Goal: Task Accomplishment & Management: Use online tool/utility

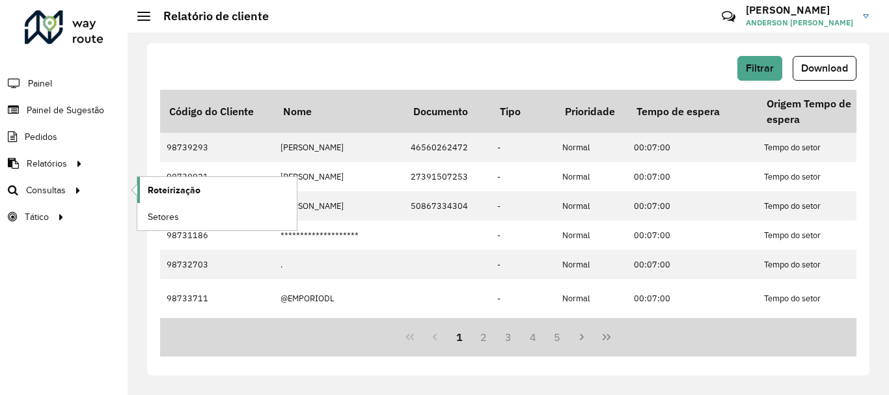
click at [183, 187] on span "Roteirização" at bounding box center [174, 191] width 53 height 14
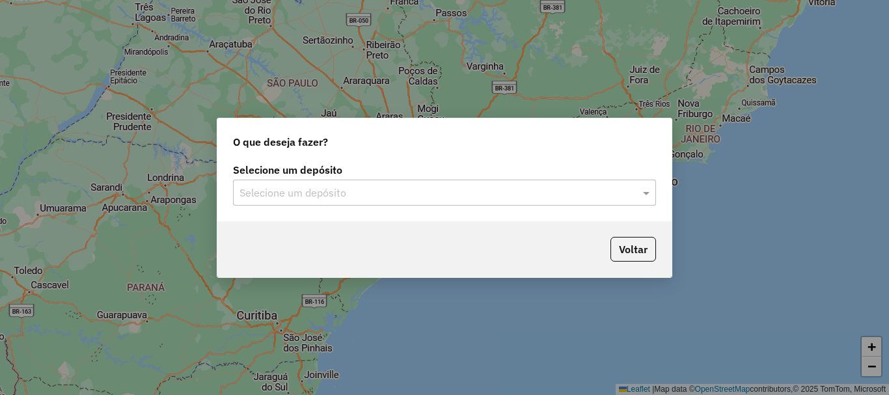
click at [533, 192] on input "text" at bounding box center [432, 194] width 384 height 16
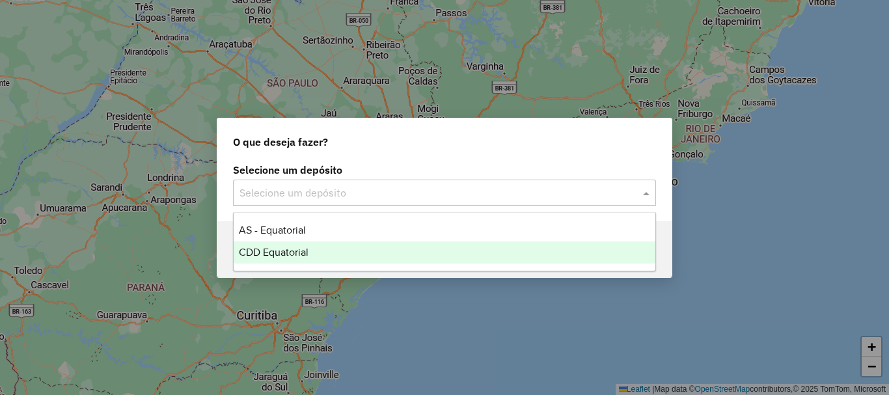
click at [287, 252] on span "CDD Equatorial" at bounding box center [274, 252] width 70 height 11
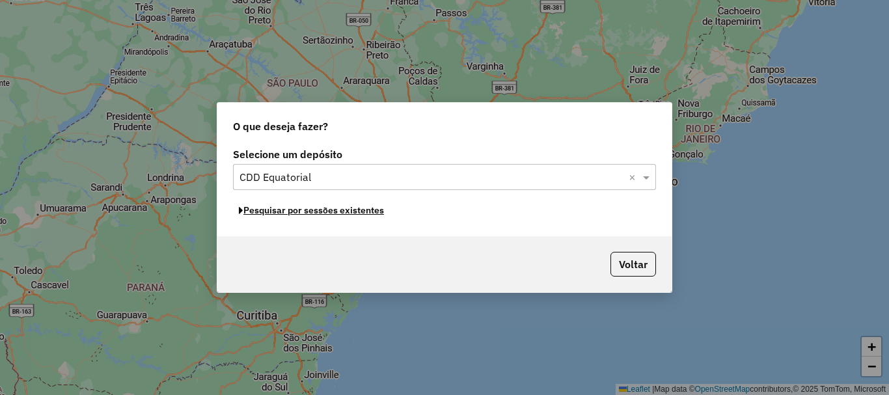
click at [339, 216] on button "Pesquisar por sessões existentes" at bounding box center [311, 211] width 157 height 20
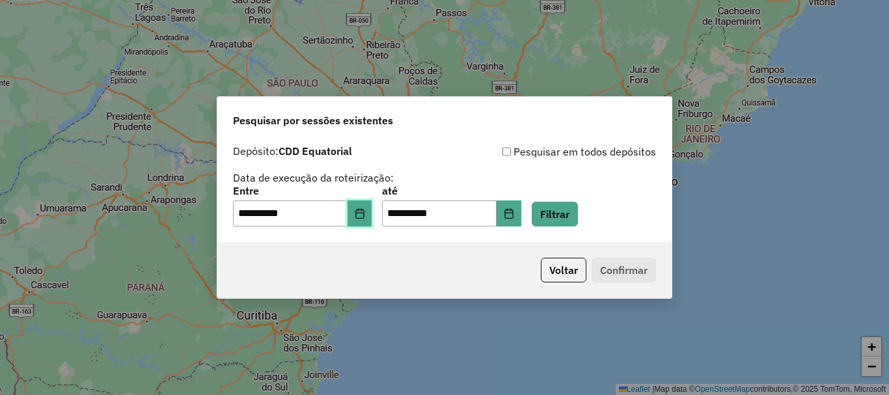
click at [371, 221] on button "Choose Date" at bounding box center [360, 214] width 25 height 26
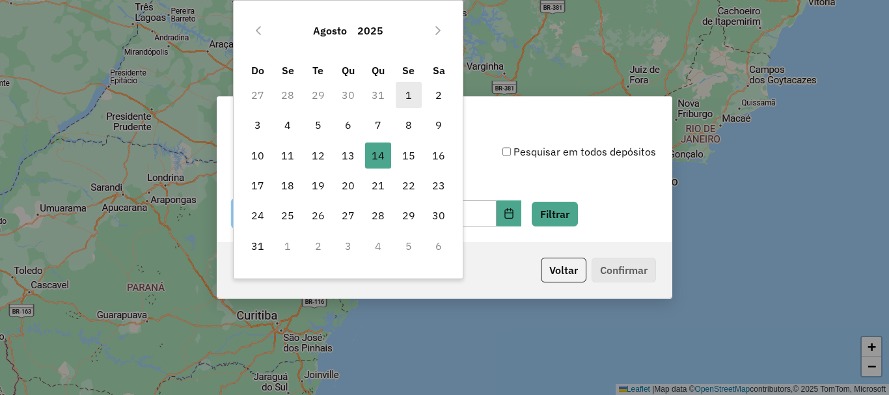
click at [408, 91] on span "1" at bounding box center [409, 95] width 26 height 26
type input "**********"
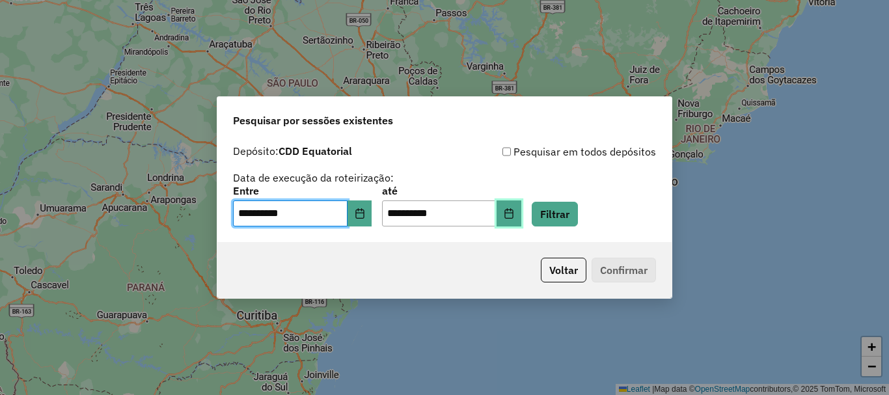
click at [521, 216] on button "Choose Date" at bounding box center [509, 214] width 25 height 26
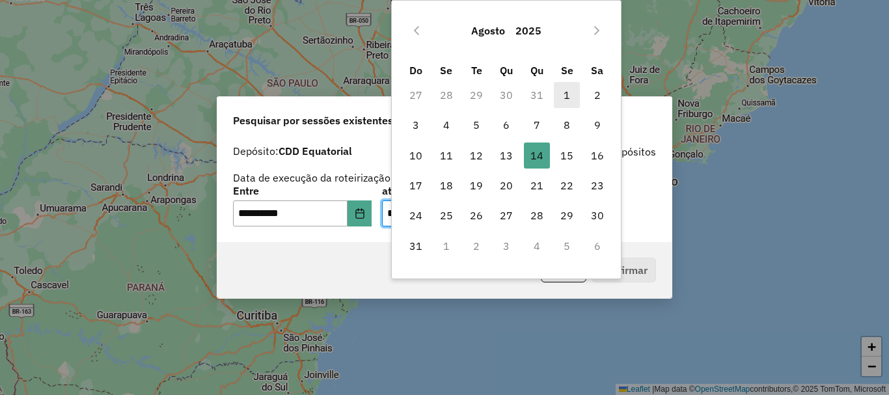
click at [567, 94] on span "1" at bounding box center [567, 95] width 26 height 26
type input "**********"
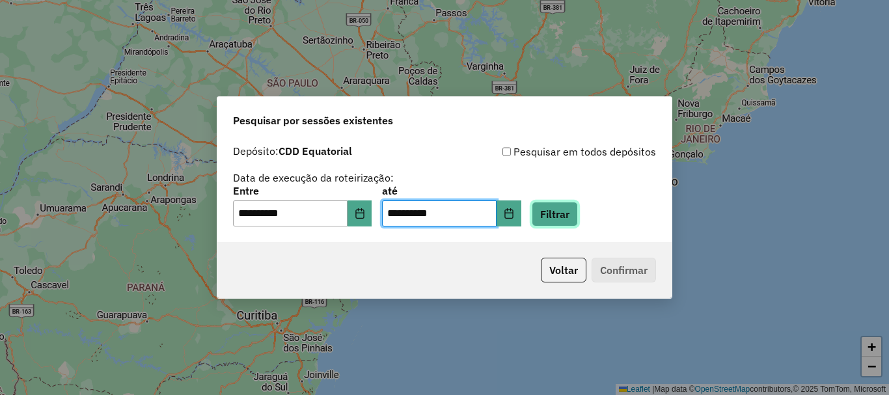
click at [578, 219] on button "Filtrar" at bounding box center [555, 214] width 46 height 25
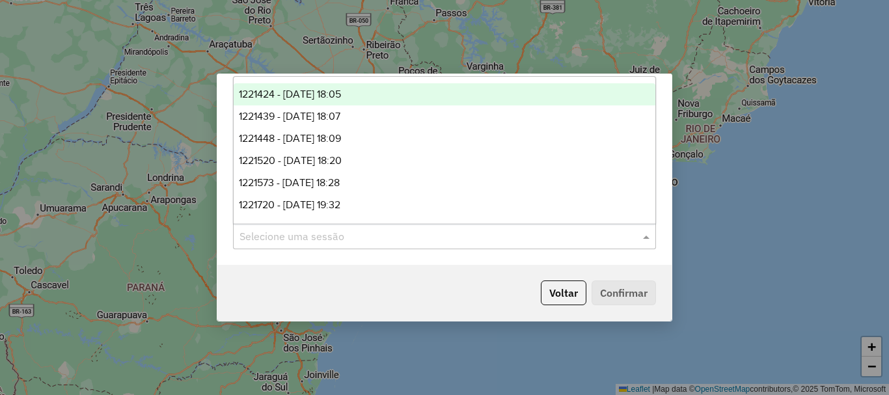
click at [483, 244] on div "Selecione uma sessão" at bounding box center [444, 236] width 423 height 26
click at [326, 91] on span "1221424 - 01/08/2025 18:05" at bounding box center [290, 94] width 102 height 11
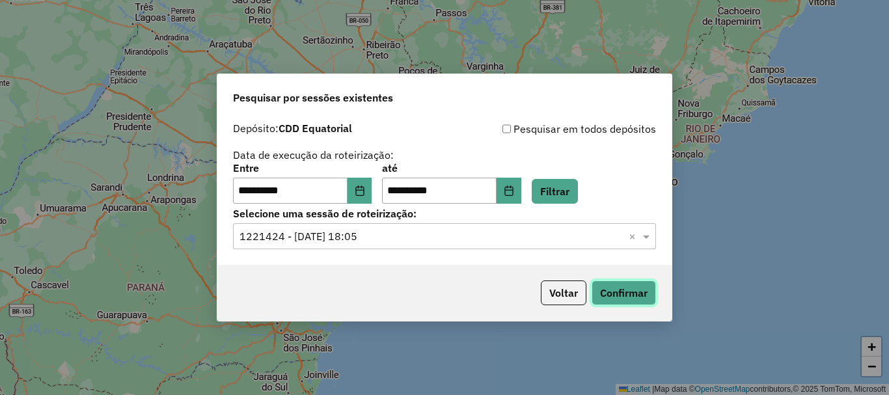
click at [609, 294] on button "Confirmar" at bounding box center [624, 293] width 64 height 25
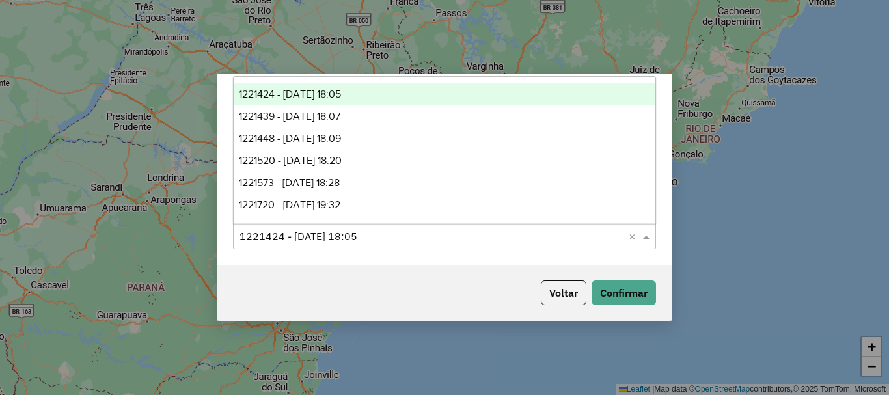
click at [369, 237] on input "text" at bounding box center [432, 237] width 384 height 16
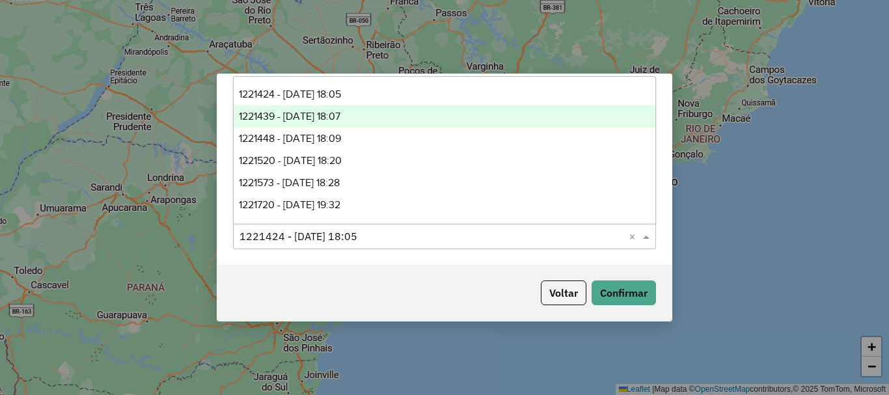
click at [373, 107] on div "1221439 - 01/08/2025 18:07" at bounding box center [445, 116] width 422 height 22
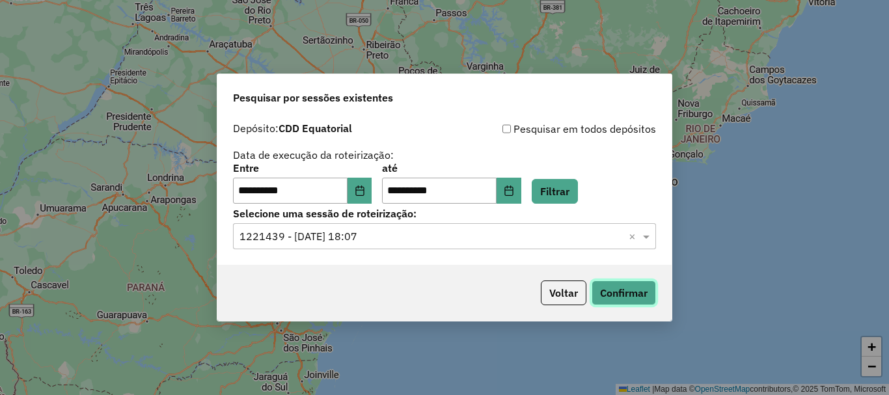
click at [639, 294] on button "Confirmar" at bounding box center [624, 293] width 64 height 25
click at [559, 290] on button "Voltar" at bounding box center [564, 293] width 46 height 25
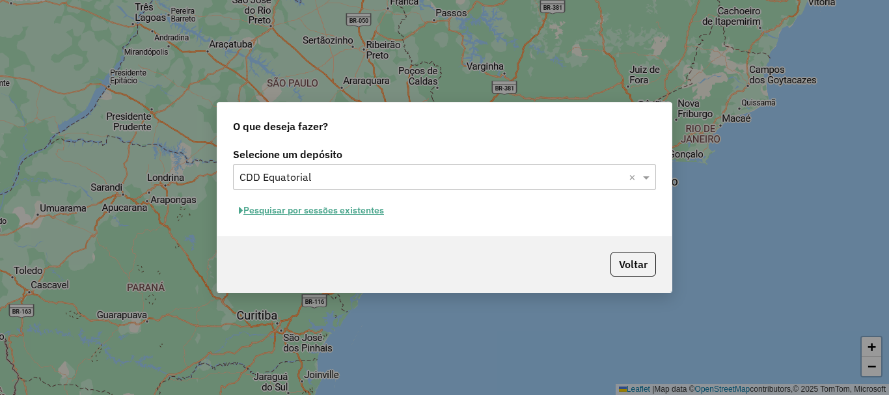
click at [412, 182] on input "text" at bounding box center [432, 178] width 384 height 16
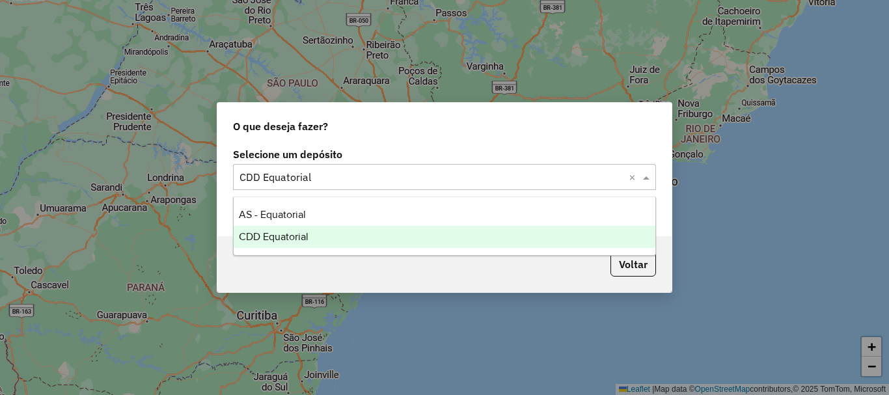
click at [440, 121] on div "O que deseja fazer?" at bounding box center [444, 124] width 455 height 42
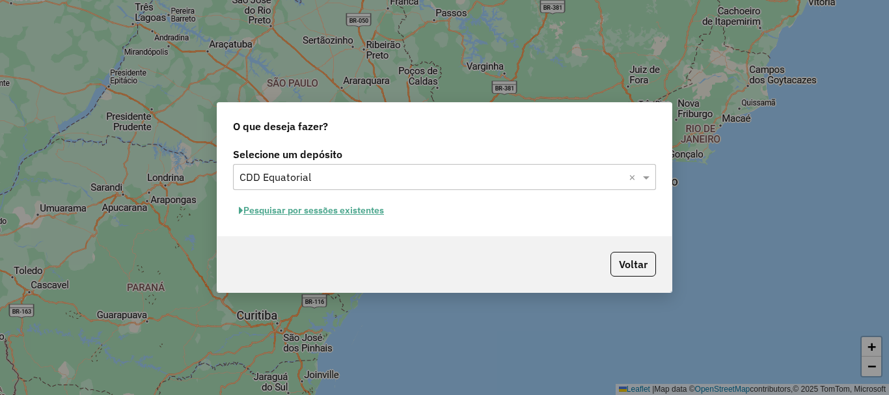
click at [337, 209] on button "Pesquisar por sessões existentes" at bounding box center [311, 211] width 157 height 20
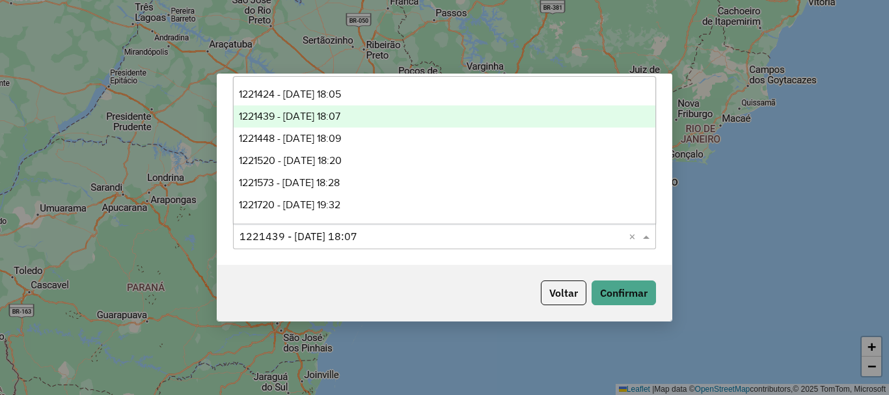
click at [378, 232] on input "text" at bounding box center [432, 237] width 384 height 16
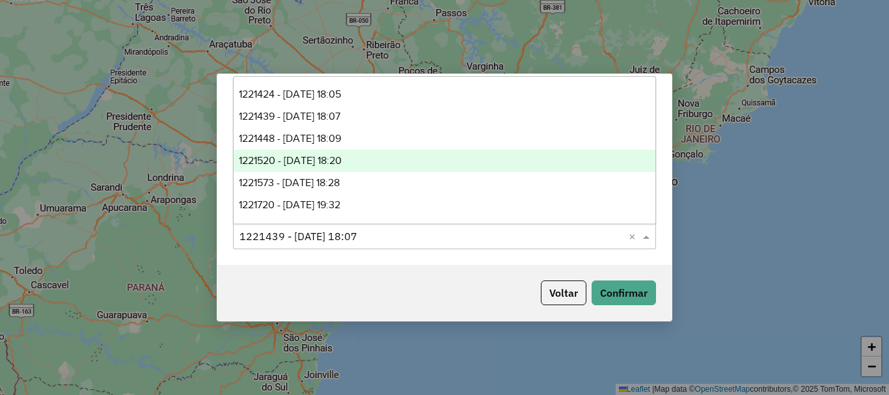
click at [342, 163] on span "1221520 - 01/08/2025 18:20" at bounding box center [290, 160] width 103 height 11
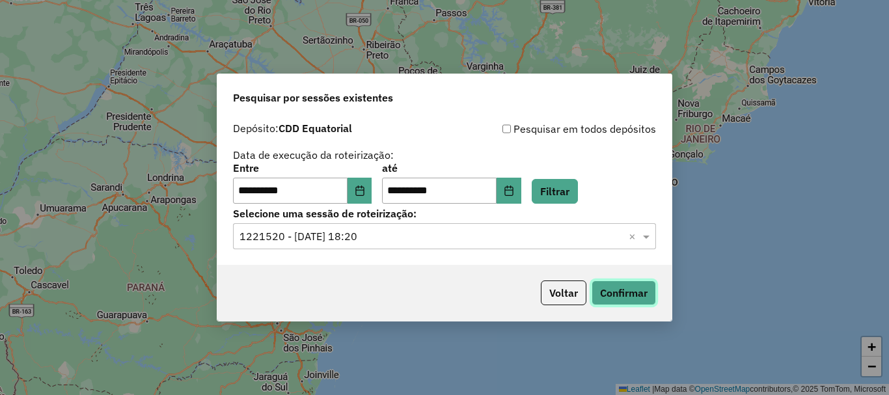
click at [628, 298] on button "Confirmar" at bounding box center [624, 293] width 64 height 25
click at [452, 243] on input "text" at bounding box center [432, 237] width 384 height 16
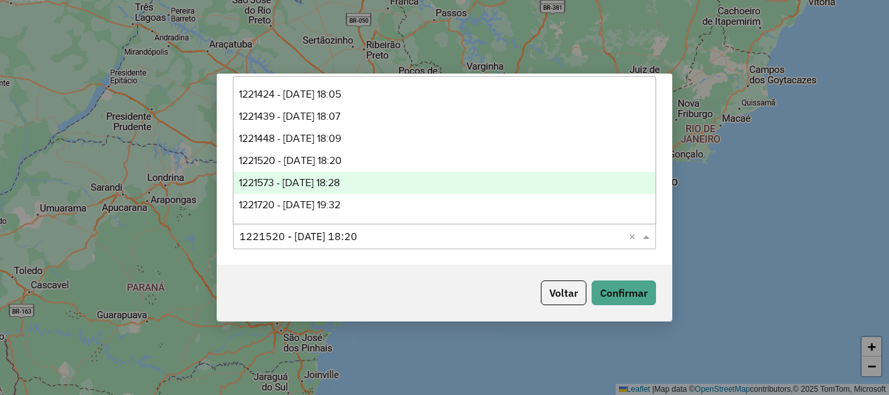
click at [395, 182] on div "1221573 - 01/08/2025 18:28" at bounding box center [445, 183] width 422 height 22
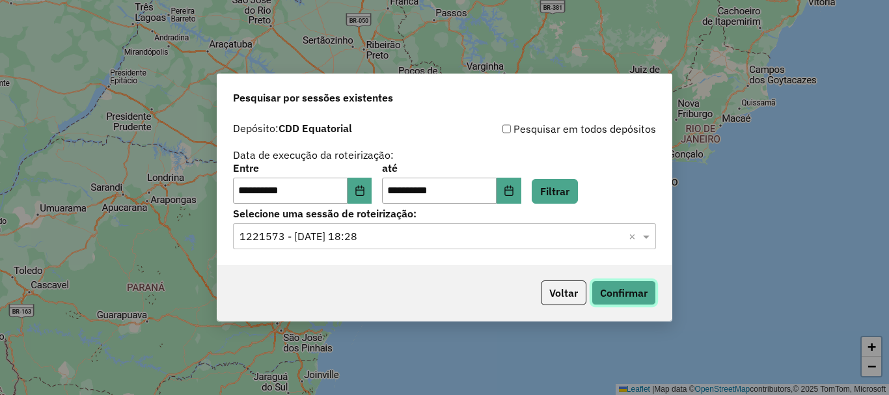
click at [637, 297] on button "Confirmar" at bounding box center [624, 293] width 64 height 25
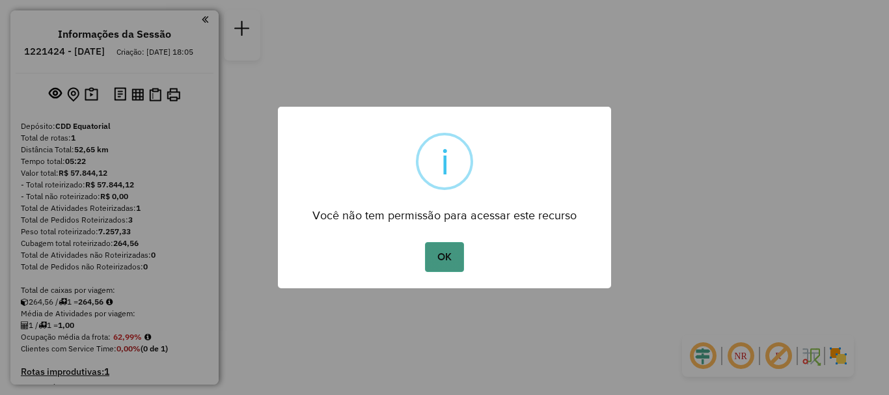
click at [436, 258] on button "OK" at bounding box center [444, 257] width 38 height 30
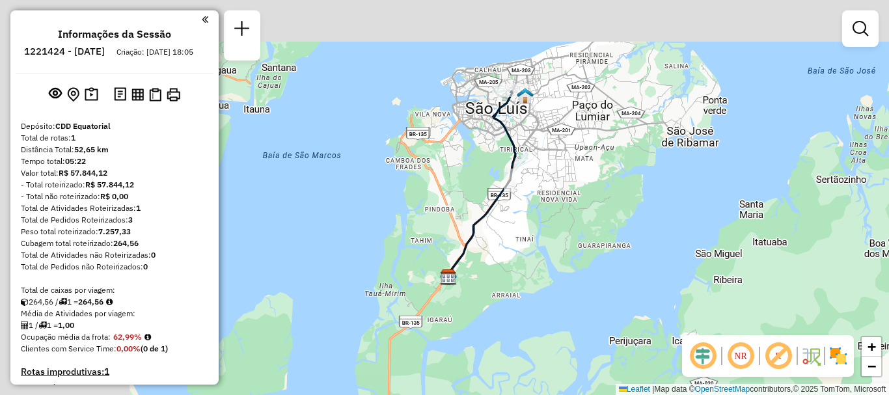
drag, startPoint x: 590, startPoint y: 178, endPoint x: 854, endPoint y: 204, distance: 265.7
click at [884, 221] on div "Janela de atendimento Grade de atendimento Capacidade Transportadoras Veículos …" at bounding box center [444, 197] width 889 height 395
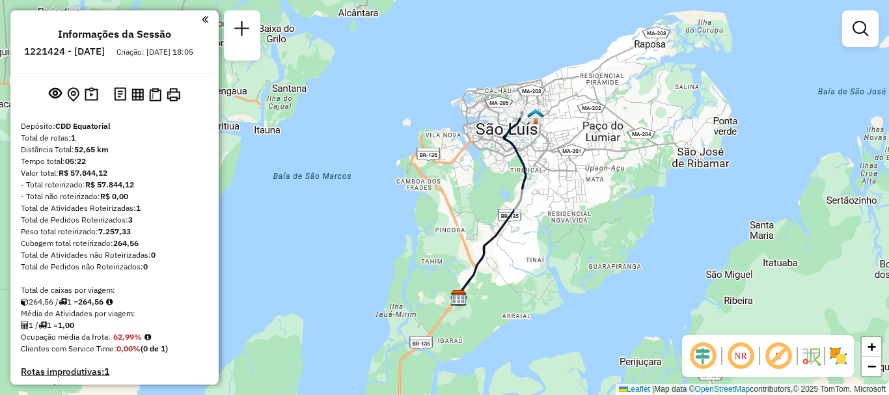
drag, startPoint x: 684, startPoint y: 160, endPoint x: 687, endPoint y: 180, distance: 20.4
click at [687, 180] on div "Janela de atendimento Grade de atendimento Capacidade Transportadoras Veículos …" at bounding box center [444, 197] width 889 height 395
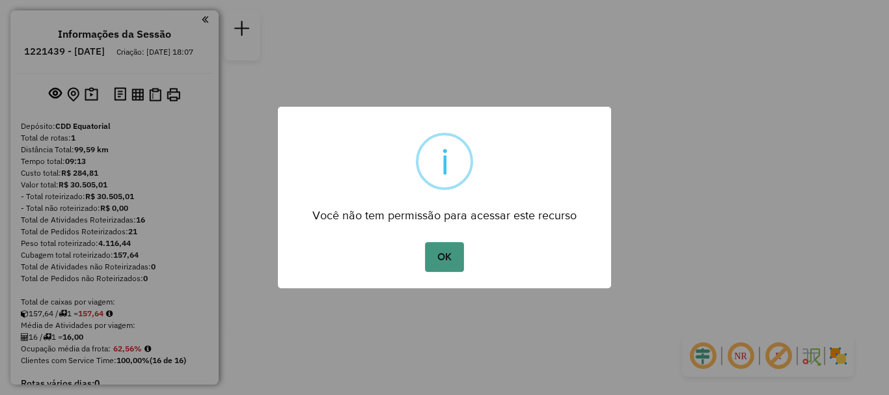
click at [443, 253] on button "OK" at bounding box center [444, 257] width 38 height 30
click at [460, 254] on button "OK" at bounding box center [444, 257] width 38 height 30
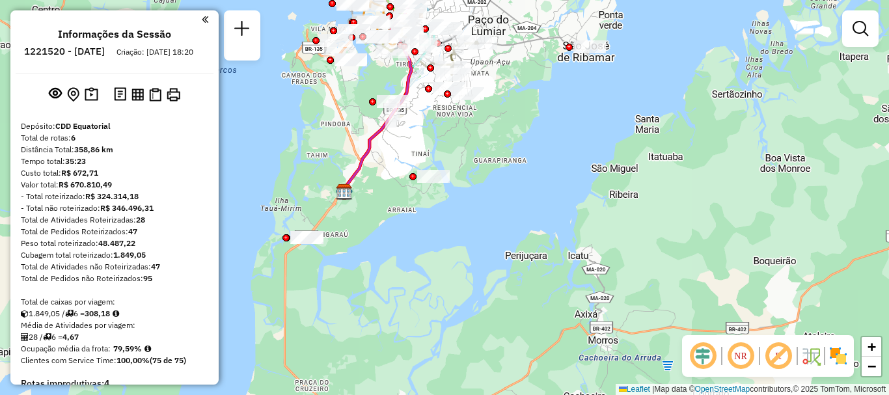
drag, startPoint x: 548, startPoint y: 207, endPoint x: 622, endPoint y: 280, distance: 104.1
click at [622, 280] on div "Janela de atendimento Grade de atendimento Capacidade Transportadoras Veículos …" at bounding box center [444, 197] width 889 height 395
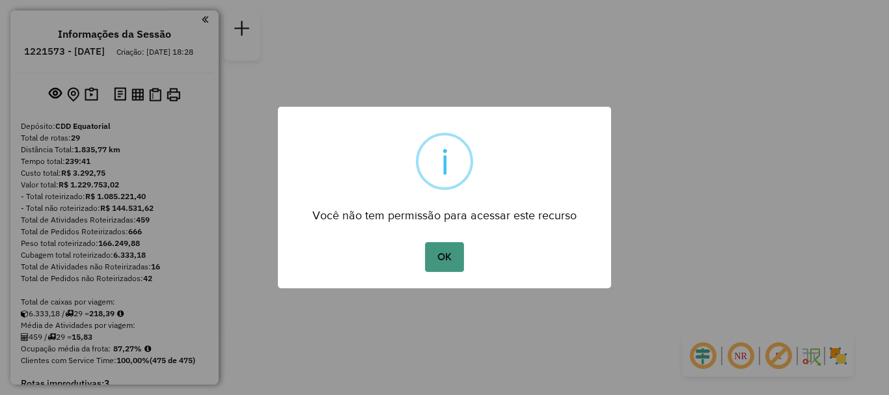
click at [442, 264] on button "OK" at bounding box center [444, 257] width 38 height 30
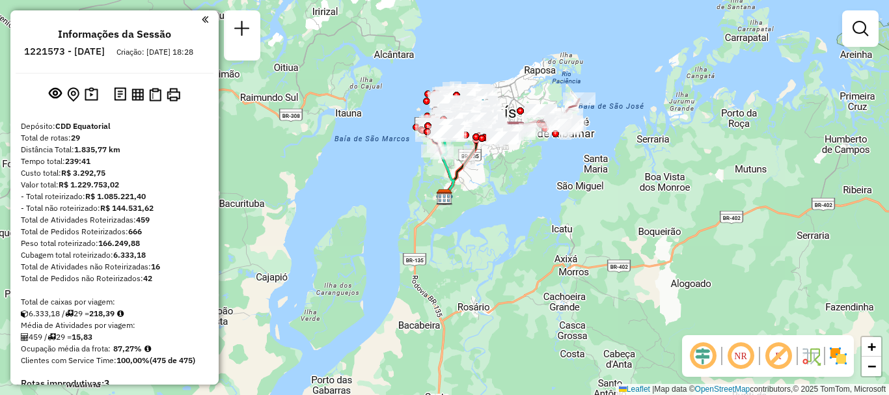
scroll to position [757, 0]
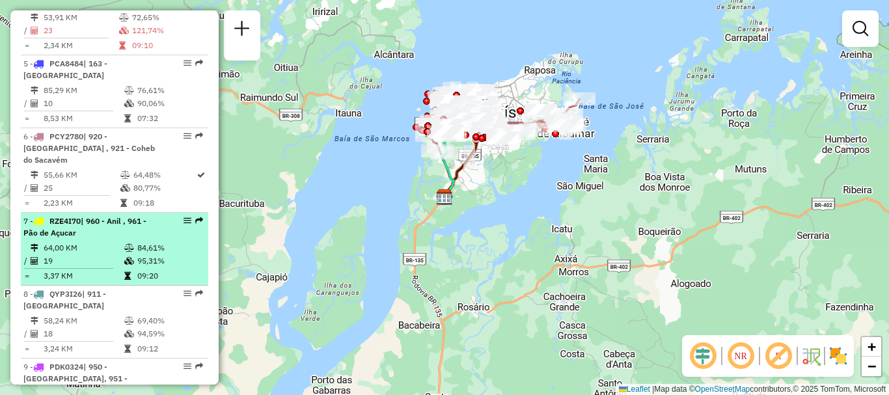
drag, startPoint x: 184, startPoint y: 201, endPoint x: 158, endPoint y: 208, distance: 27.0
click at [152, 216] on div "7 - RZE4I70 | 960 - Anil , 961 - Pão de Açucar" at bounding box center [92, 227] width 138 height 23
select select "**********"
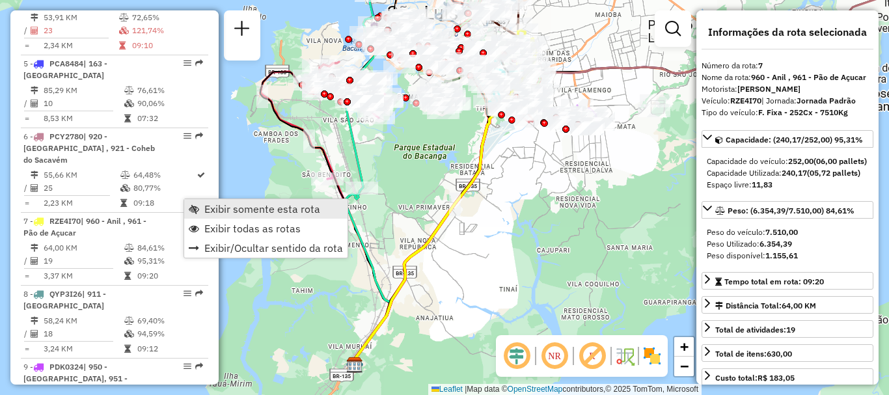
click at [208, 207] on span "Exibir somente esta rota" at bounding box center [262, 209] width 116 height 10
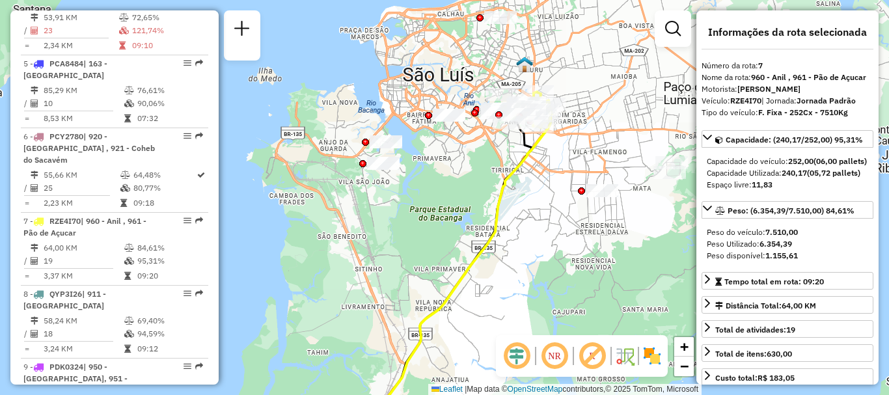
drag, startPoint x: 489, startPoint y: 197, endPoint x: 505, endPoint y: 259, distance: 63.8
click at [505, 259] on div "Janela de atendimento Grade de atendimento Capacidade Transportadoras Veículos …" at bounding box center [444, 197] width 889 height 395
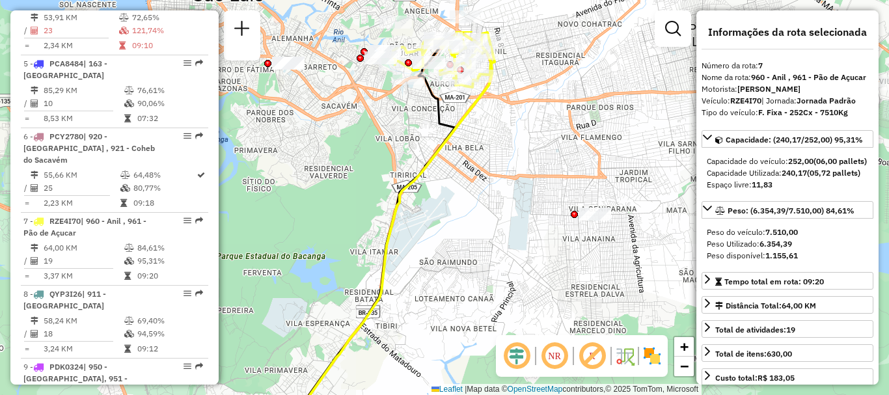
drag, startPoint x: 598, startPoint y: 167, endPoint x: 625, endPoint y: 285, distance: 120.8
click at [625, 285] on div "Janela de atendimento Grade de atendimento Capacidade Transportadoras Veículos …" at bounding box center [444, 197] width 889 height 395
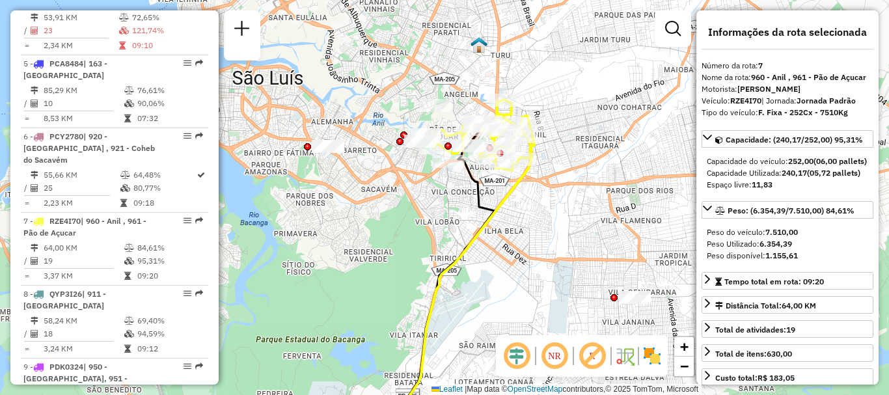
drag, startPoint x: 543, startPoint y: 195, endPoint x: 572, endPoint y: 232, distance: 47.3
click at [572, 232] on div "Janela de atendimento Grade de atendimento Capacidade Transportadoras Veículos …" at bounding box center [444, 197] width 889 height 395
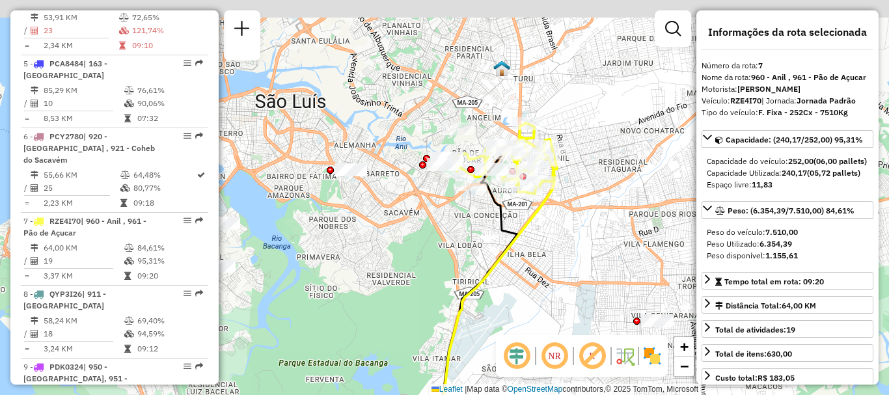
drag, startPoint x: 559, startPoint y: 208, endPoint x: 581, endPoint y: 231, distance: 31.8
click at [581, 231] on div "Janela de atendimento Grade de atendimento Capacidade Transportadoras Veículos …" at bounding box center [444, 197] width 889 height 395
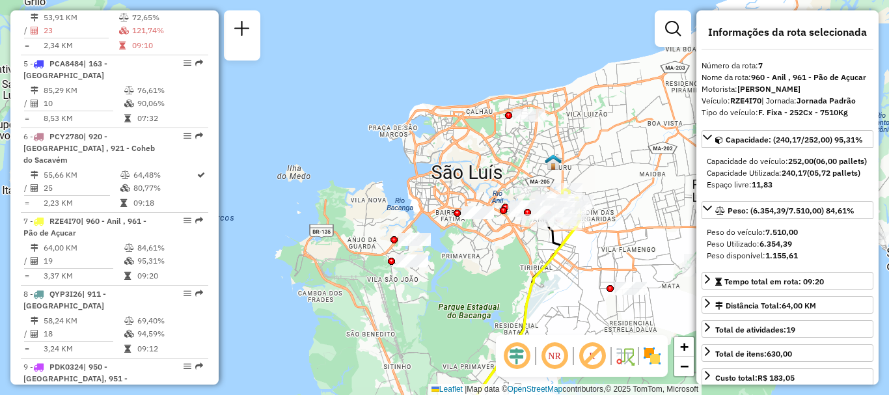
click at [518, 367] on em at bounding box center [516, 356] width 31 height 31
click at [554, 353] on em at bounding box center [554, 356] width 31 height 31
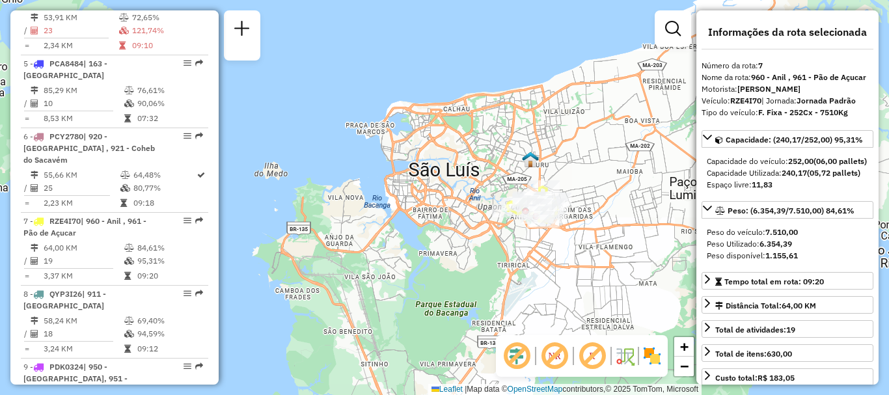
drag, startPoint x: 548, startPoint y: 299, endPoint x: 510, endPoint y: 297, distance: 37.8
click at [510, 297] on div "Janela de atendimento Grade de atendimento Capacidade Transportadoras Veículos …" at bounding box center [444, 197] width 889 height 395
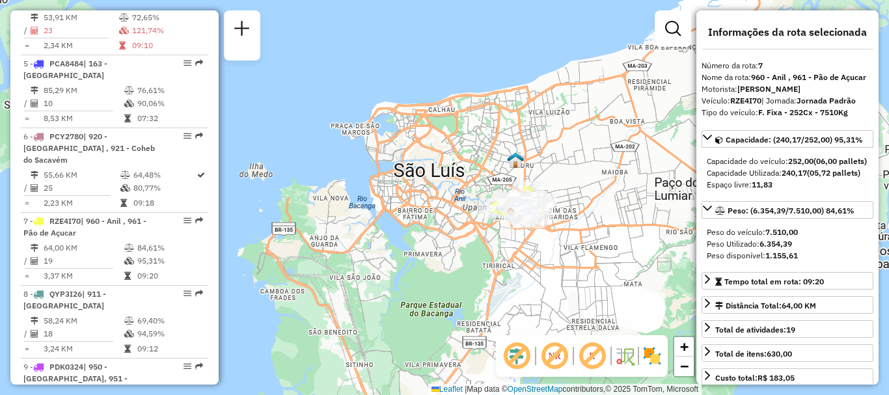
click at [646, 357] on img at bounding box center [652, 356] width 21 height 21
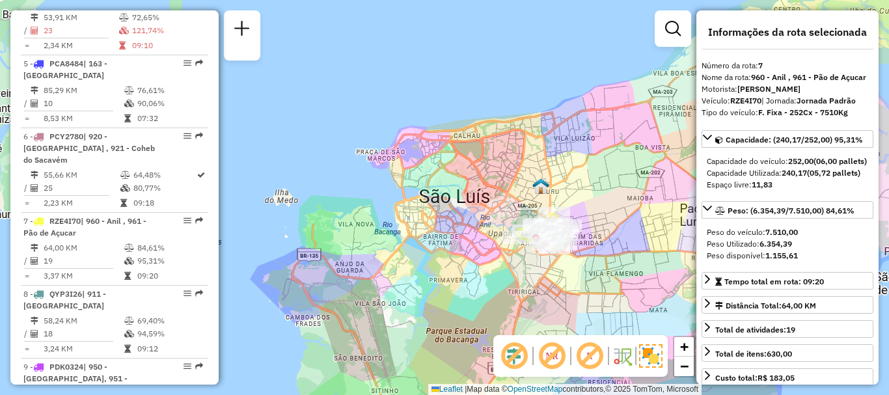
drag, startPoint x: 549, startPoint y: 276, endPoint x: 574, endPoint y: 301, distance: 35.9
click at [574, 301] on div "Janela de atendimento Grade de atendimento Capacidade Transportadoras Veículos …" at bounding box center [444, 197] width 889 height 395
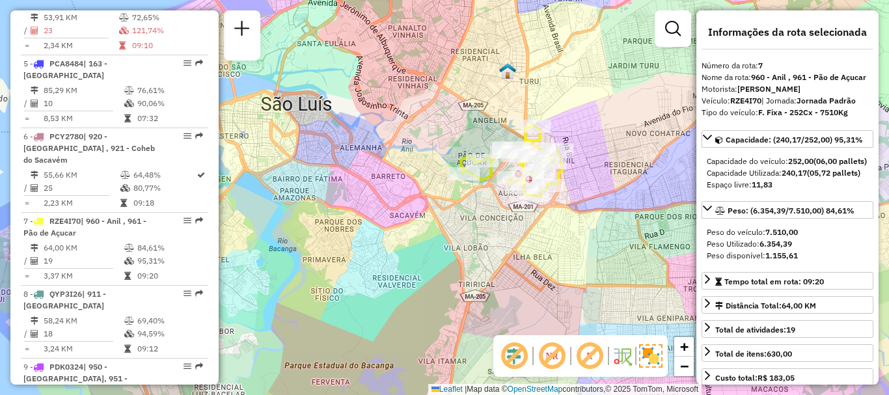
click at [549, 363] on em at bounding box center [552, 356] width 31 height 31
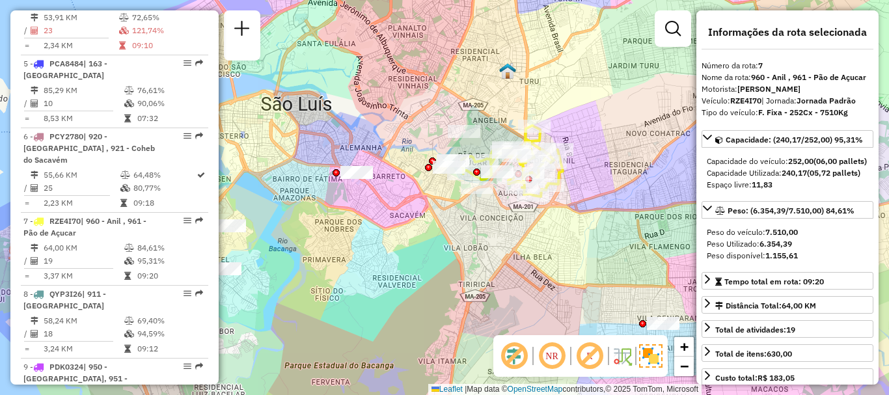
click at [549, 363] on em at bounding box center [552, 356] width 31 height 31
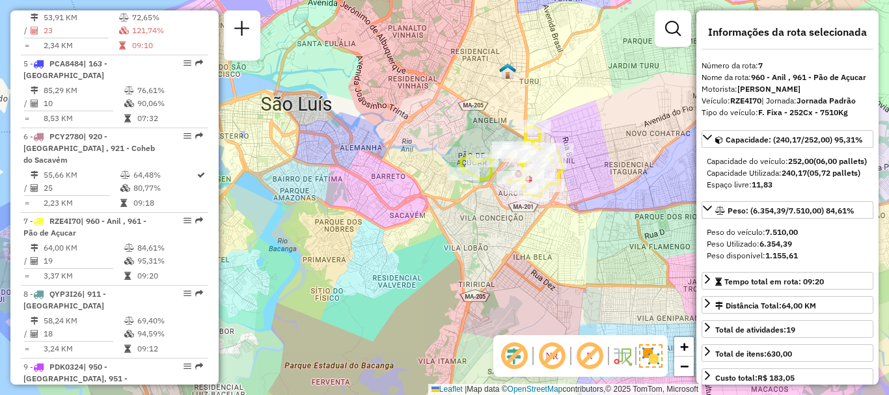
click at [549, 363] on em at bounding box center [552, 356] width 31 height 31
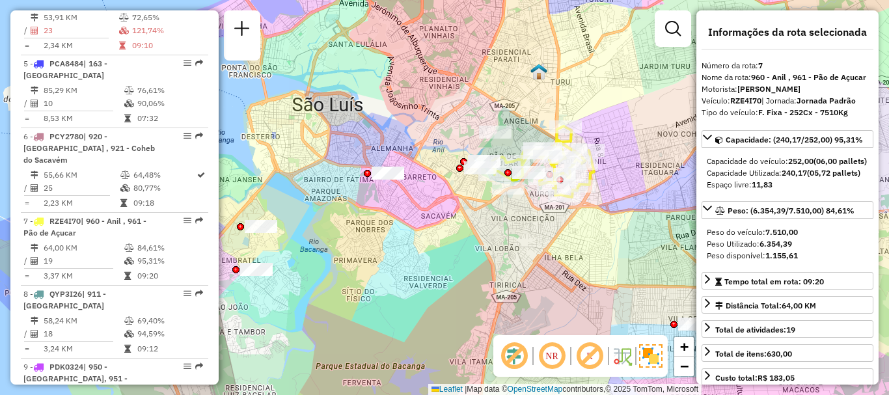
drag, startPoint x: 464, startPoint y: 230, endPoint x: 495, endPoint y: 231, distance: 31.3
click at [495, 231] on div "Janela de atendimento Grade de atendimento Capacidade Transportadoras Veículos …" at bounding box center [444, 197] width 889 height 395
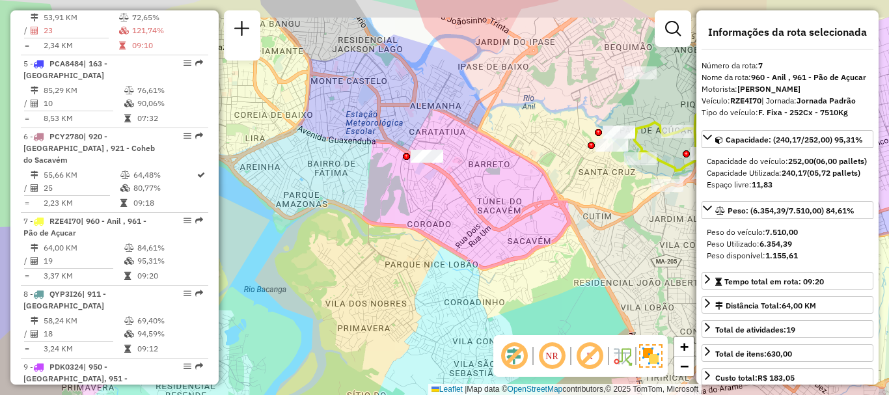
drag, startPoint x: 414, startPoint y: 206, endPoint x: 498, endPoint y: 233, distance: 88.1
click at [498, 233] on div "Janela de atendimento Grade de atendimento Capacidade Transportadoras Veículos …" at bounding box center [444, 197] width 889 height 395
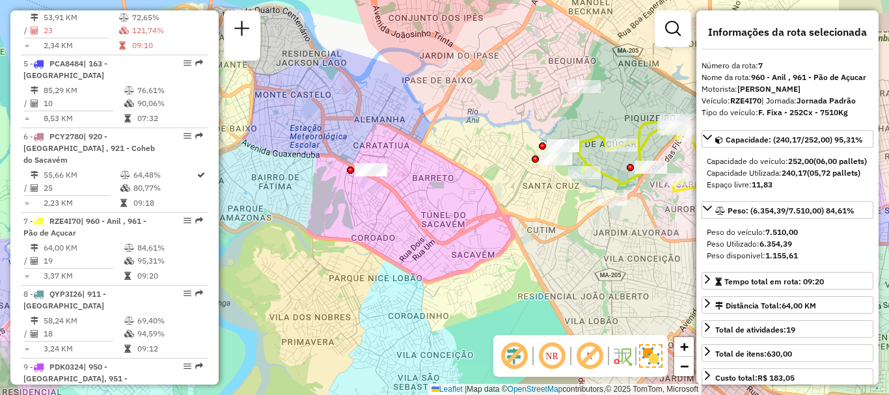
drag, startPoint x: 539, startPoint y: 234, endPoint x: 463, endPoint y: 242, distance: 75.9
click at [464, 242] on div "Janela de atendimento Grade de atendimento Capacidade Transportadoras Veículos …" at bounding box center [444, 197] width 889 height 395
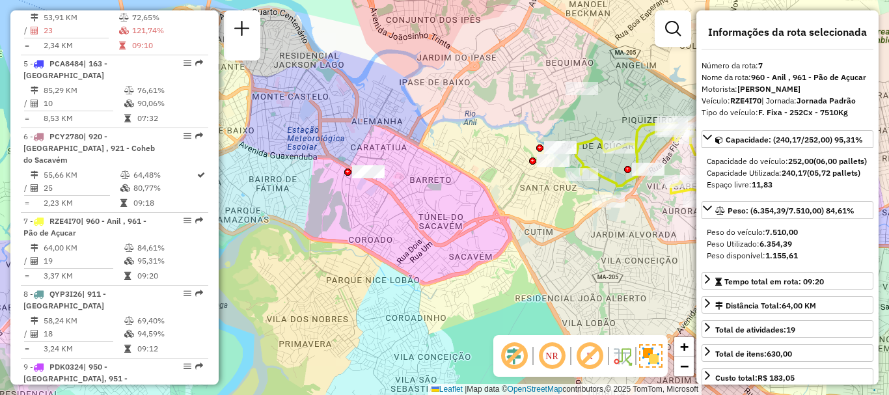
click at [542, 362] on em at bounding box center [552, 356] width 31 height 31
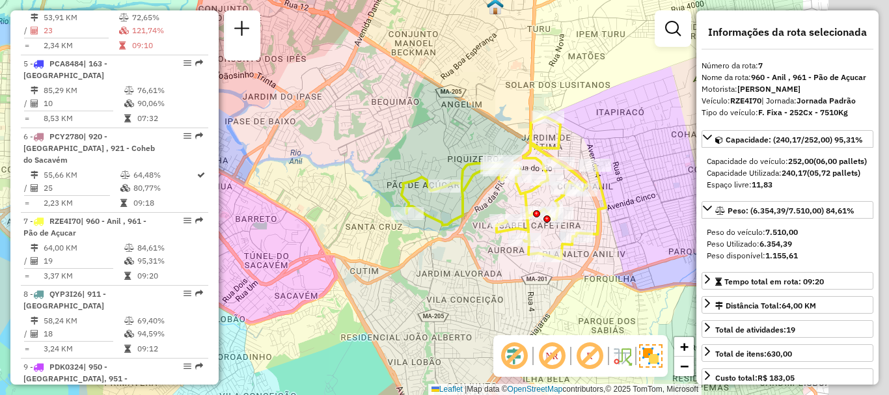
drag, startPoint x: 552, startPoint y: 272, endPoint x: 380, endPoint y: 304, distance: 175.5
click at [380, 304] on div "Janela de atendimento Grade de atendimento Capacidade Transportadoras Veículos …" at bounding box center [444, 197] width 889 height 395
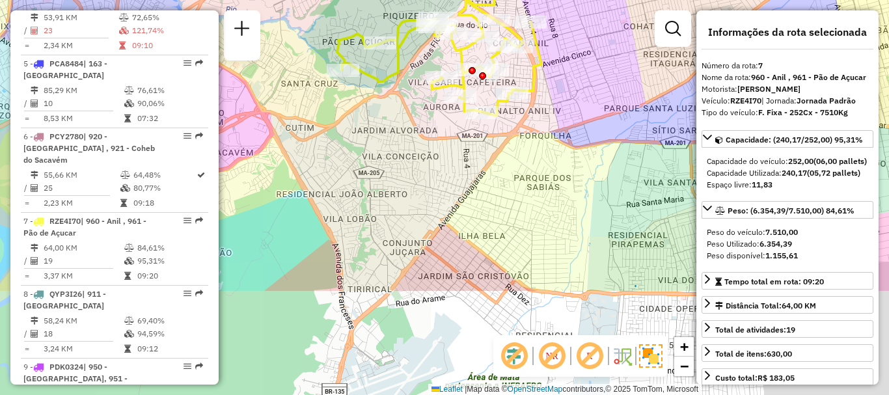
drag, startPoint x: 622, startPoint y: 283, endPoint x: 563, endPoint y: 122, distance: 171.2
click at [563, 122] on div "Janela de atendimento Grade de atendimento Capacidade Transportadoras Veículos …" at bounding box center [444, 197] width 889 height 395
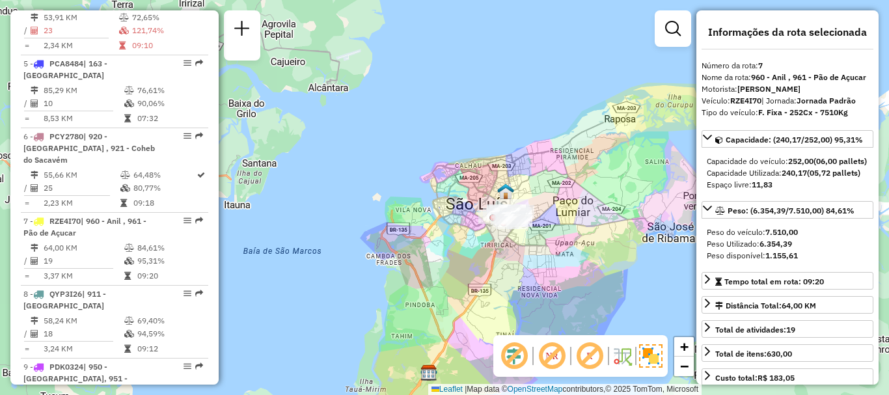
drag, startPoint x: 585, startPoint y: 195, endPoint x: 545, endPoint y: 262, distance: 78.0
click at [545, 262] on div "Janela de atendimento Grade de atendimento Capacidade Transportadoras Veículos …" at bounding box center [444, 197] width 889 height 395
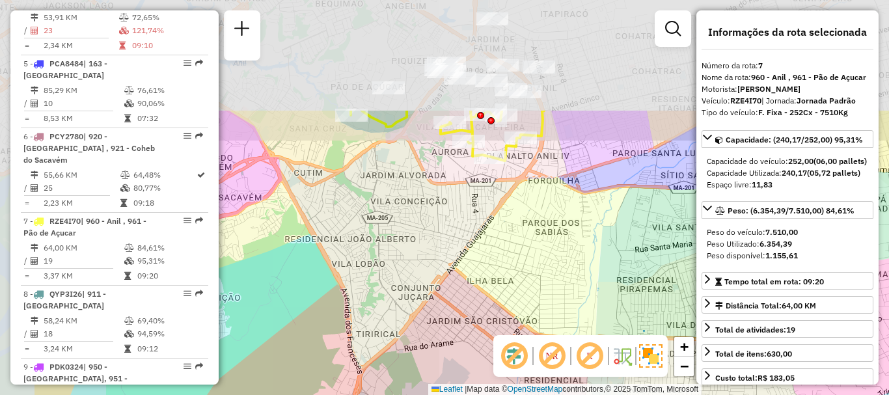
drag, startPoint x: 466, startPoint y: 176, endPoint x: 589, endPoint y: 326, distance: 194.8
click at [589, 326] on div "Janela de atendimento Grade de atendimento Capacidade Transportadoras Veículos …" at bounding box center [444, 197] width 889 height 395
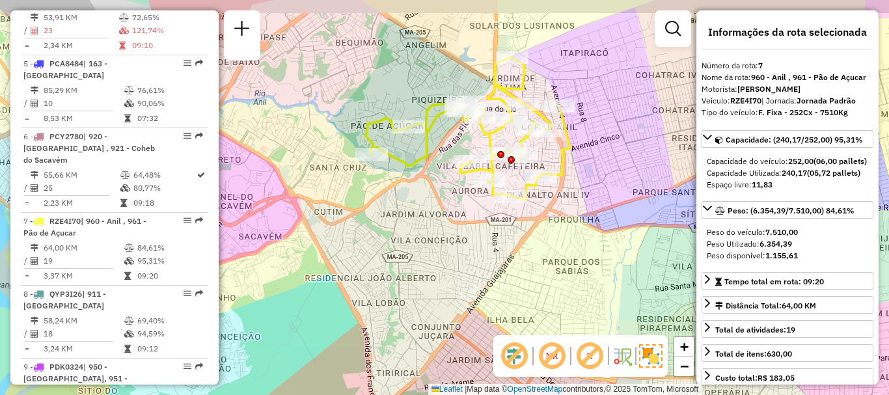
drag, startPoint x: 542, startPoint y: 210, endPoint x: 563, endPoint y: 249, distance: 44.0
click at [563, 249] on div "Janela de atendimento Grade de atendimento Capacidade Transportadoras Veículos …" at bounding box center [444, 197] width 889 height 395
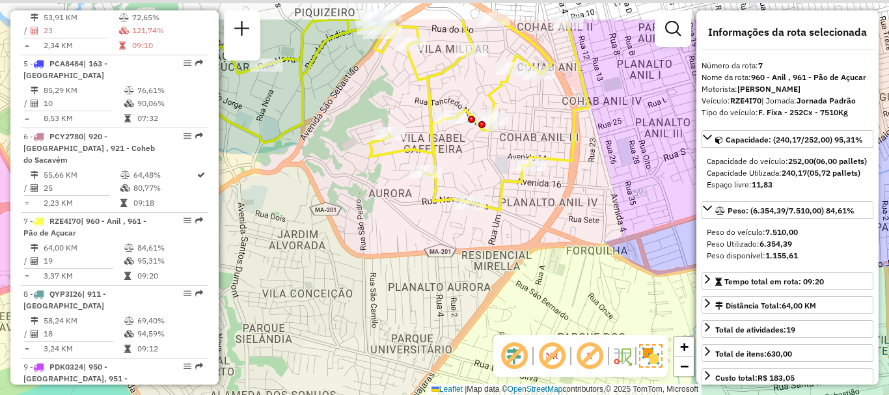
drag, startPoint x: 557, startPoint y: 234, endPoint x: 566, endPoint y: 290, distance: 56.1
click at [568, 296] on div "Janela de atendimento Grade de atendimento Capacidade Transportadoras Veículos …" at bounding box center [444, 197] width 889 height 395
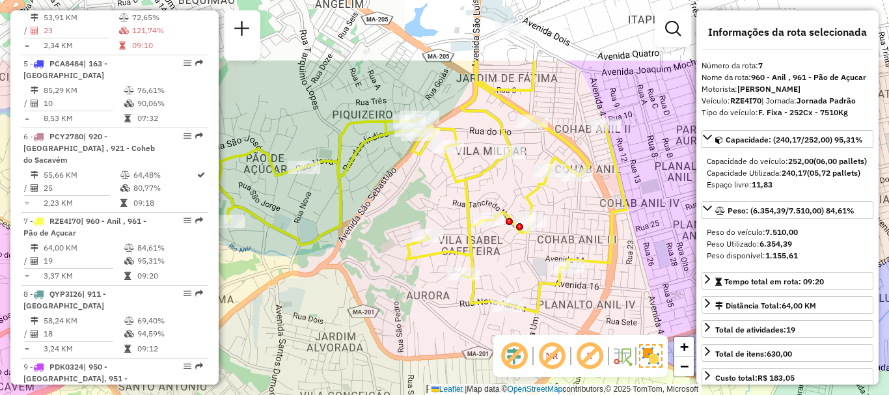
drag, startPoint x: 568, startPoint y: 228, endPoint x: 606, endPoint y: 328, distance: 107.2
click at [606, 328] on div "Janela de atendimento Grade de atendimento Capacidade Transportadoras Veículos …" at bounding box center [444, 197] width 889 height 395
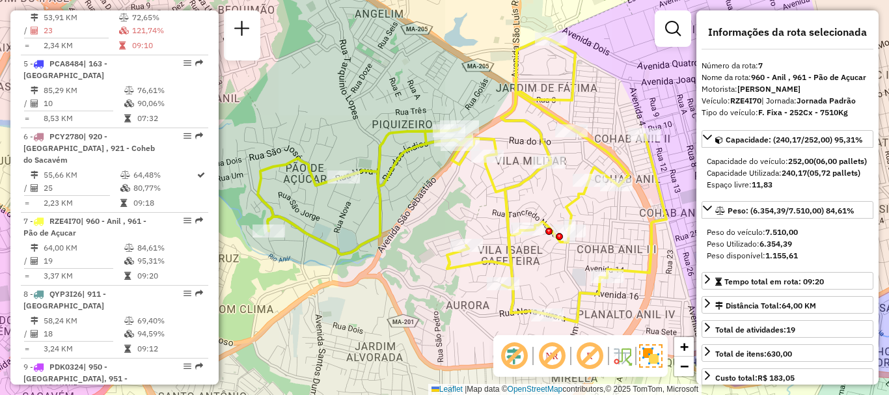
drag, startPoint x: 608, startPoint y: 264, endPoint x: 648, endPoint y: 274, distance: 40.9
click at [648, 274] on icon at bounding box center [462, 180] width 409 height 285
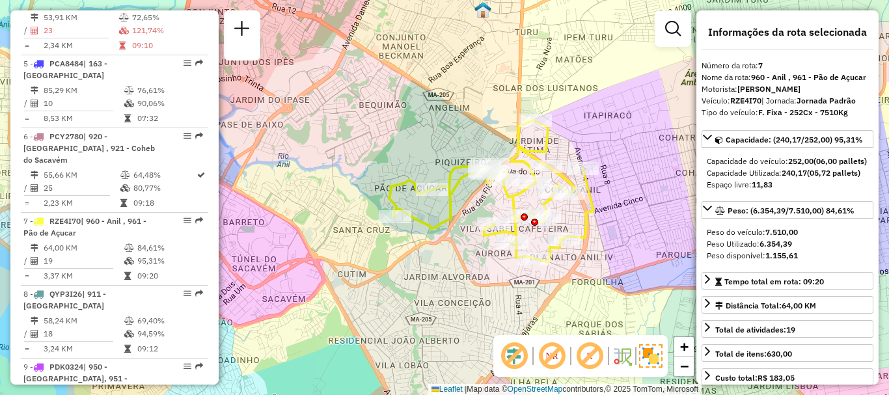
drag, startPoint x: 592, startPoint y: 208, endPoint x: 596, endPoint y: 240, distance: 32.1
click at [596, 240] on div "Janela de atendimento Grade de atendimento Capacidade Transportadoras Veículos …" at bounding box center [444, 197] width 889 height 395
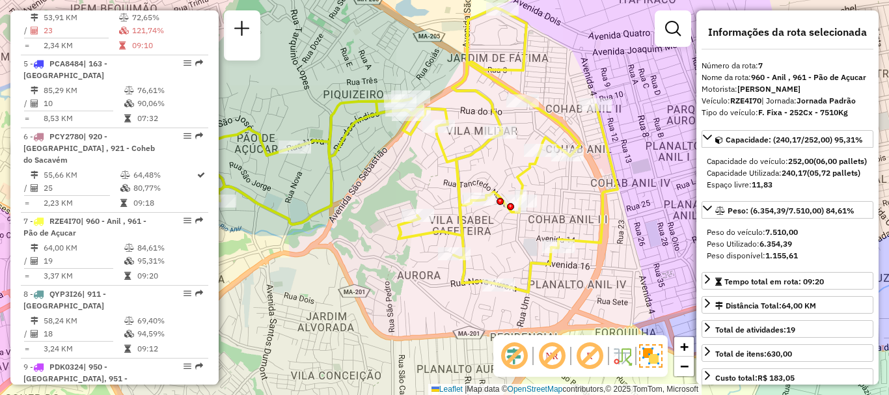
drag, startPoint x: 582, startPoint y: 232, endPoint x: 612, endPoint y: 235, distance: 30.1
click at [613, 233] on div "Janela de atendimento Grade de atendimento Capacidade Transportadoras Veículos …" at bounding box center [444, 197] width 889 height 395
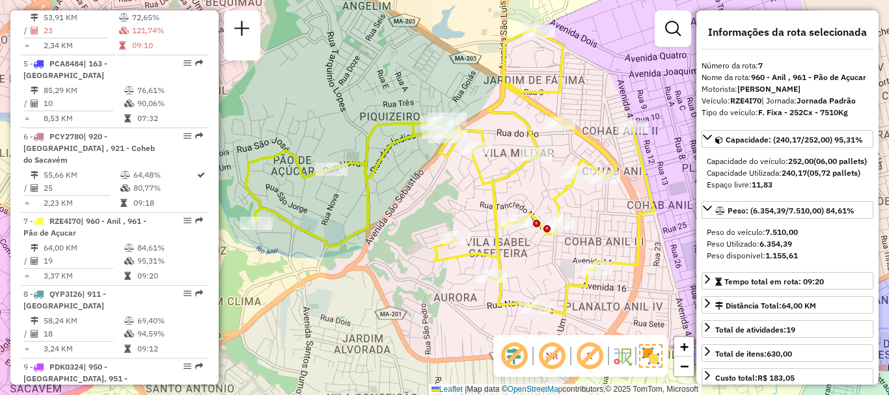
drag, startPoint x: 580, startPoint y: 221, endPoint x: 613, endPoint y: 242, distance: 39.6
click at [613, 242] on div "Janela de atendimento Grade de atendimento Capacidade Transportadoras Veículos …" at bounding box center [444, 197] width 889 height 395
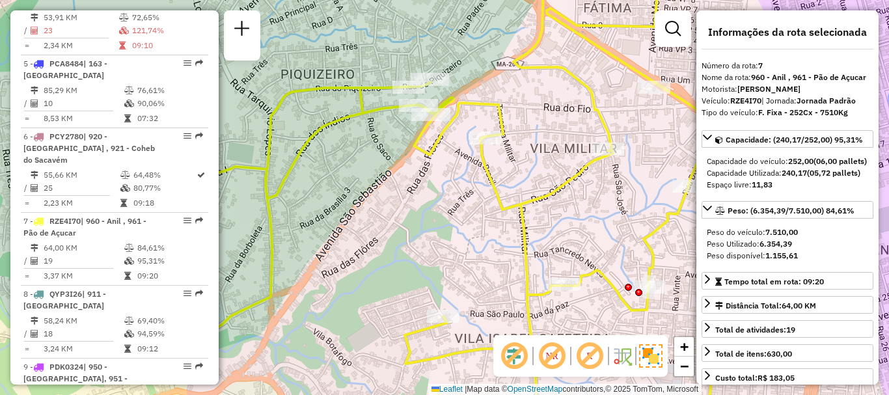
drag, startPoint x: 514, startPoint y: 163, endPoint x: 515, endPoint y: 189, distance: 26.7
click at [515, 189] on div "Janela de atendimento Grade de atendimento Capacidade Transportadoras Veículos …" at bounding box center [444, 197] width 889 height 395
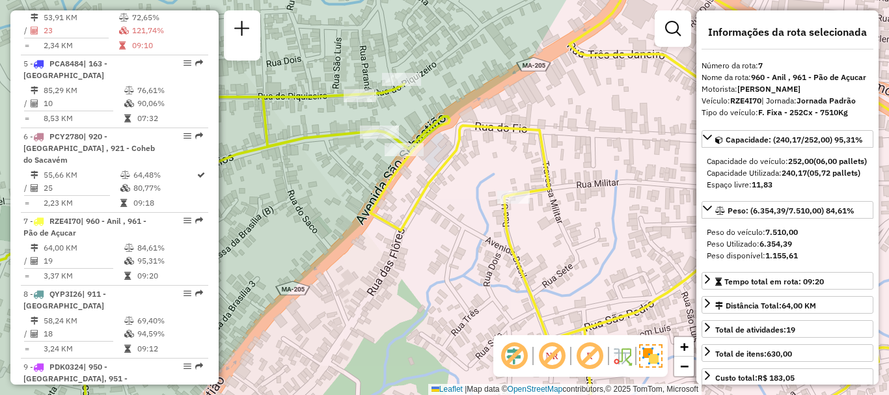
drag, startPoint x: 462, startPoint y: 105, endPoint x: 485, endPoint y: 72, distance: 40.8
click at [485, 72] on div "Janela de atendimento Grade de atendimento Capacidade Transportadoras Veículos …" at bounding box center [444, 197] width 889 height 395
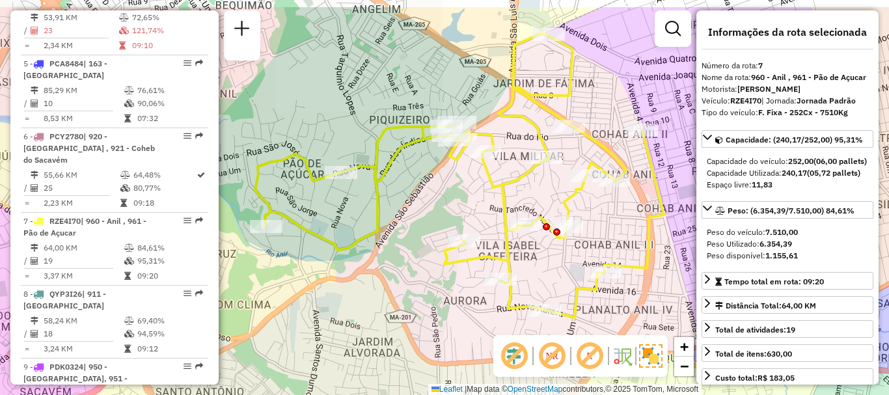
drag, startPoint x: 570, startPoint y: 137, endPoint x: 555, endPoint y: 184, distance: 49.4
click at [555, 184] on div "Janela de atendimento Grade de atendimento Capacidade Transportadoras Veículos …" at bounding box center [444, 197] width 889 height 395
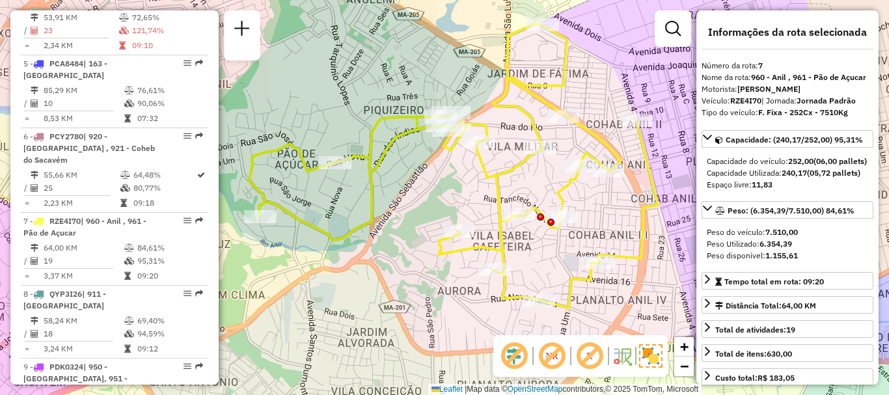
drag, startPoint x: 462, startPoint y: 217, endPoint x: 456, endPoint y: 207, distance: 11.4
click at [456, 207] on div "Janela de atendimento Grade de atendimento Capacidade Transportadoras Veículos …" at bounding box center [444, 197] width 889 height 395
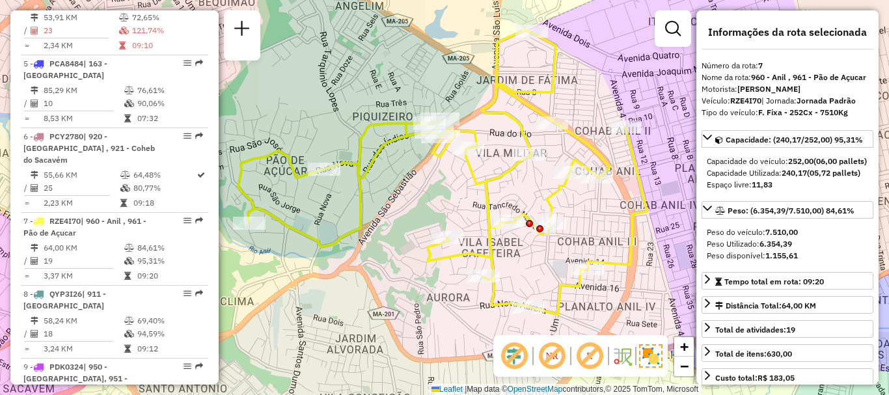
drag, startPoint x: 522, startPoint y: 175, endPoint x: 509, endPoint y: 181, distance: 15.1
click at [509, 181] on div "Janela de atendimento Grade de atendimento Capacidade Transportadoras Veículos …" at bounding box center [444, 197] width 889 height 395
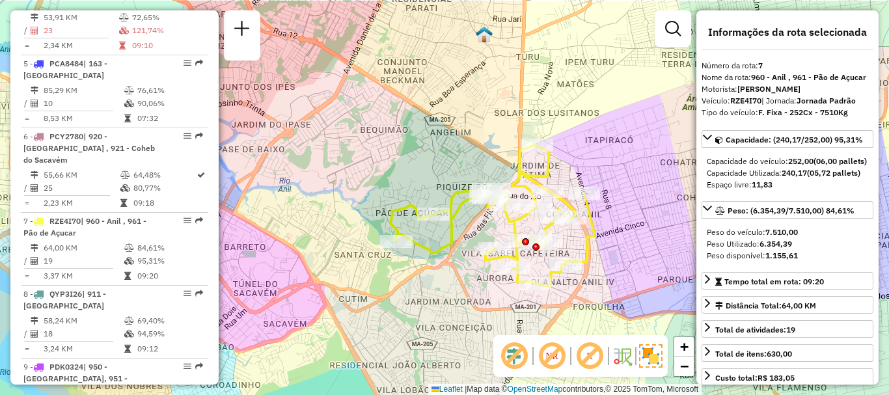
drag, startPoint x: 594, startPoint y: 198, endPoint x: 612, endPoint y: 239, distance: 44.9
click at [612, 239] on div "Janela de atendimento Grade de atendimento Capacidade Transportadoras Veículos …" at bounding box center [444, 197] width 889 height 395
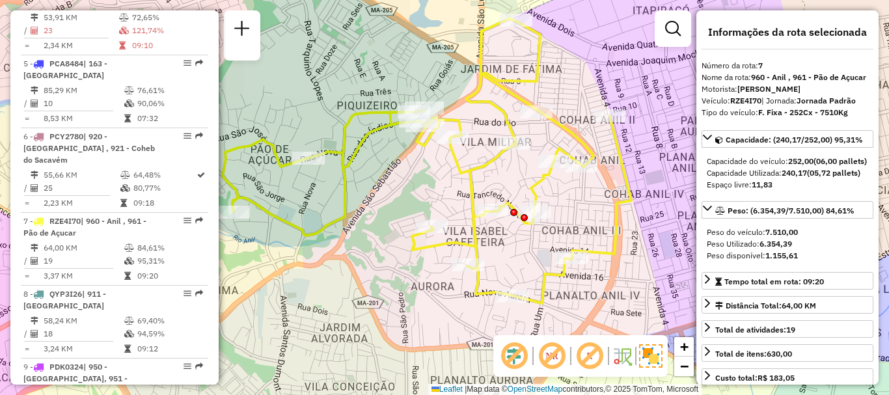
drag, startPoint x: 611, startPoint y: 254, endPoint x: 670, endPoint y: 219, distance: 68.0
click at [670, 219] on div "Janela de atendimento Grade de atendimento Capacidade Transportadoras Veículos …" at bounding box center [444, 197] width 889 height 395
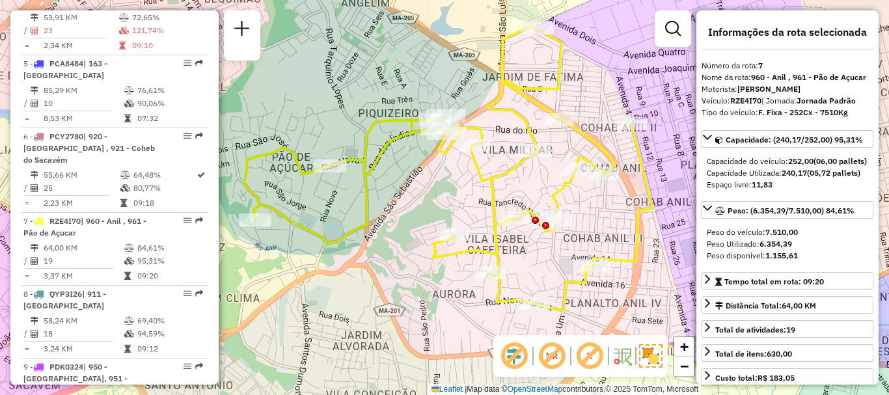
drag, startPoint x: 648, startPoint y: 223, endPoint x: 669, endPoint y: 231, distance: 22.9
click at [669, 231] on div "Janela de atendimento Grade de atendimento Capacidade Transportadoras Veículos …" at bounding box center [444, 197] width 889 height 395
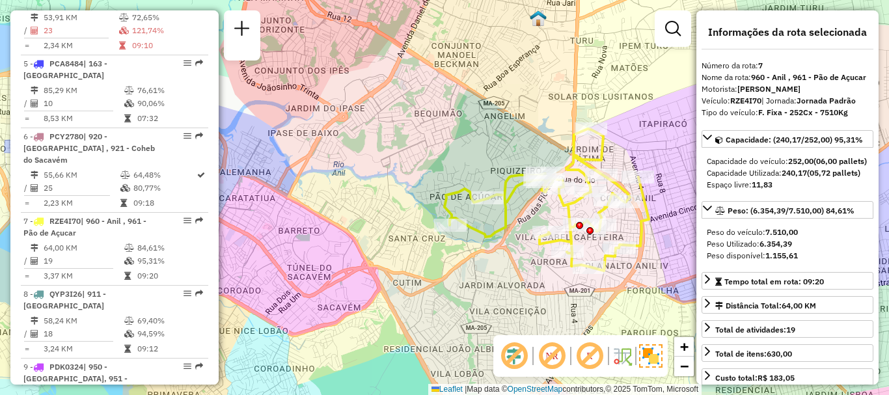
drag, startPoint x: 644, startPoint y: 229, endPoint x: 634, endPoint y: 216, distance: 17.2
click at [636, 229] on icon at bounding box center [547, 200] width 204 height 142
